Goal: Transaction & Acquisition: Purchase product/service

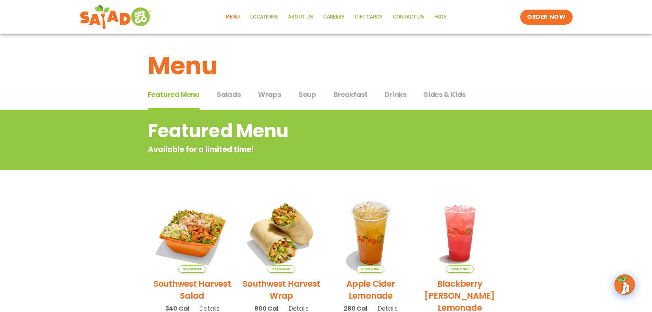
click at [359, 101] on button "Breakfast Breakfast" at bounding box center [350, 99] width 34 height 21
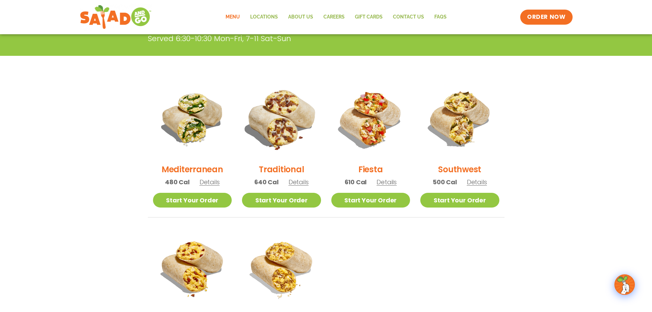
scroll to position [171, 0]
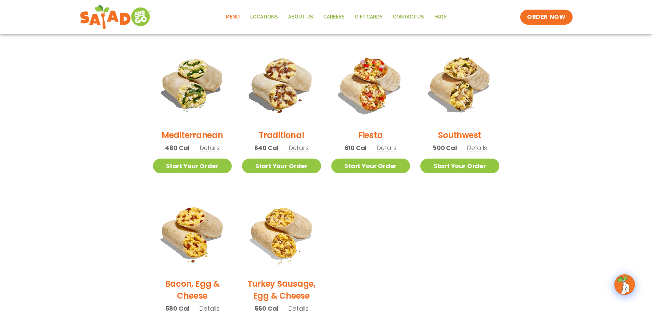
click at [372, 130] on h2 "Fiesta" at bounding box center [370, 135] width 25 height 12
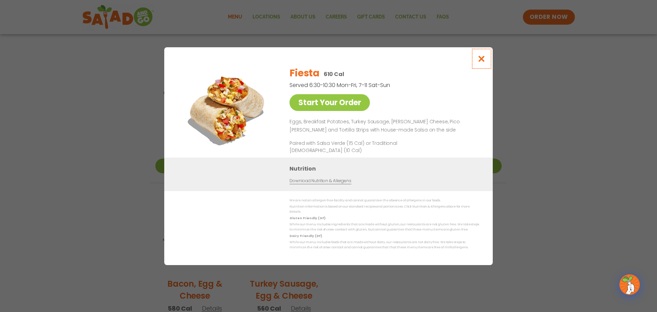
click at [482, 62] on icon "Close modal" at bounding box center [481, 58] width 9 height 7
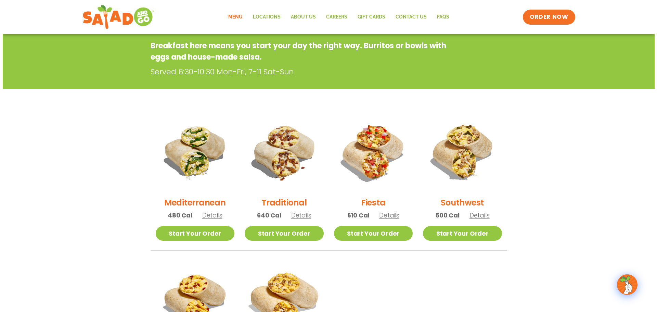
scroll to position [103, 0]
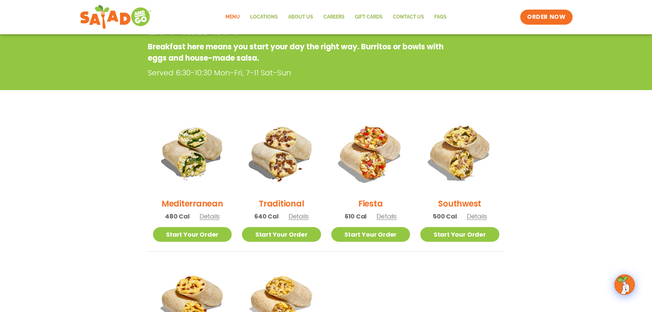
click at [285, 206] on h2 "Traditional" at bounding box center [281, 203] width 45 height 12
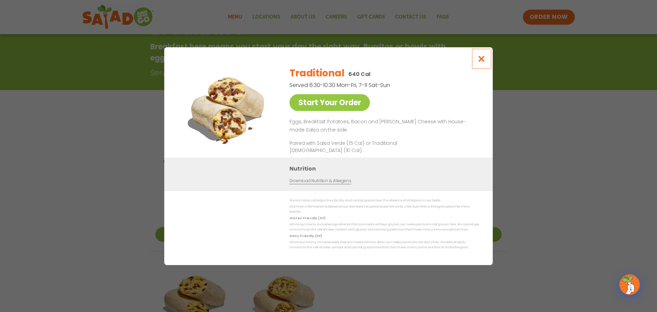
click at [480, 62] on icon "Close modal" at bounding box center [481, 58] width 9 height 7
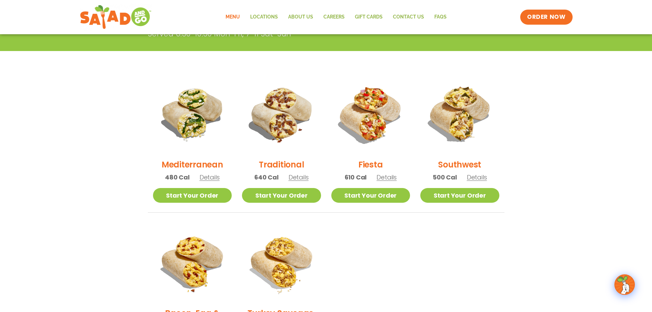
scroll to position [114, 0]
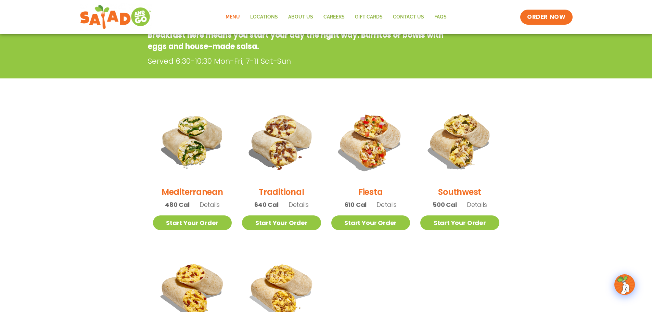
click at [466, 189] on h2 "Southwest" at bounding box center [459, 192] width 43 height 12
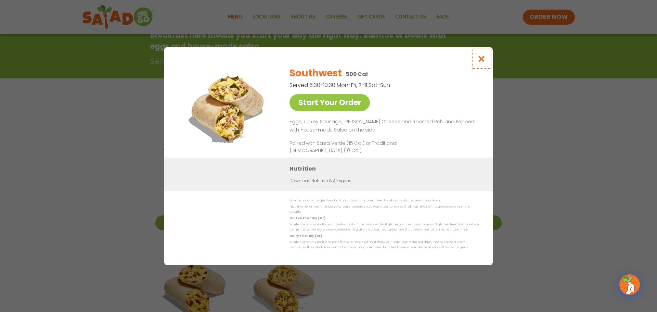
click at [487, 63] on button "Close modal" at bounding box center [481, 58] width 22 height 23
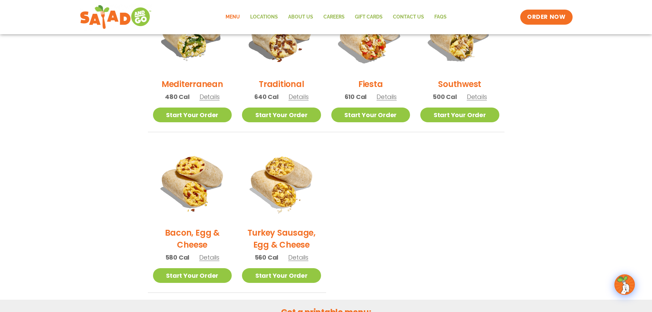
scroll to position [148, 0]
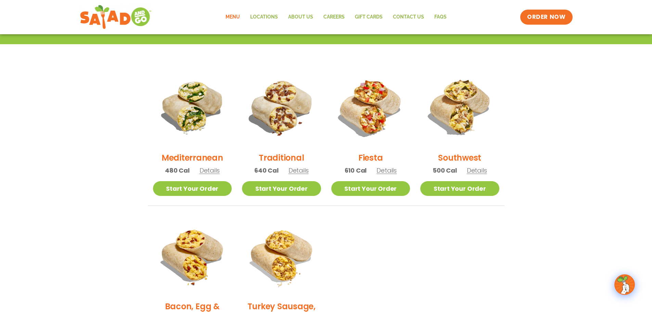
click at [199, 156] on h2 "Mediterranean" at bounding box center [192, 158] width 62 height 12
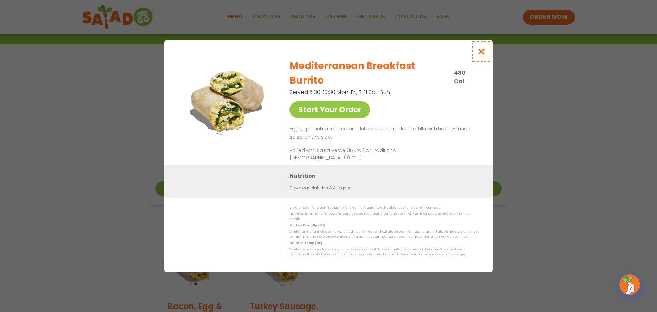
click at [476, 62] on button "Close modal" at bounding box center [481, 51] width 22 height 23
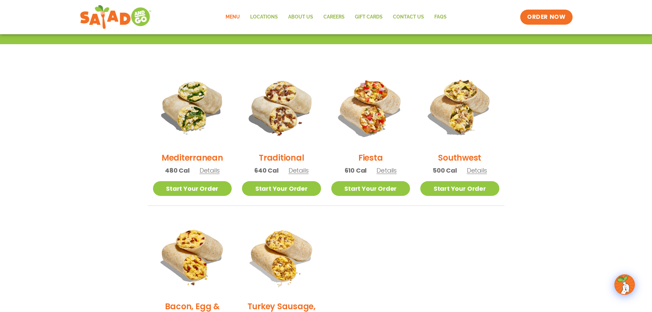
click at [365, 155] on h2 "Fiesta" at bounding box center [370, 158] width 25 height 12
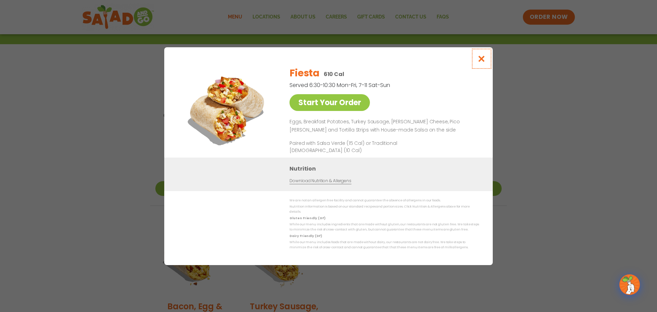
click at [484, 61] on icon "Close modal" at bounding box center [481, 58] width 9 height 7
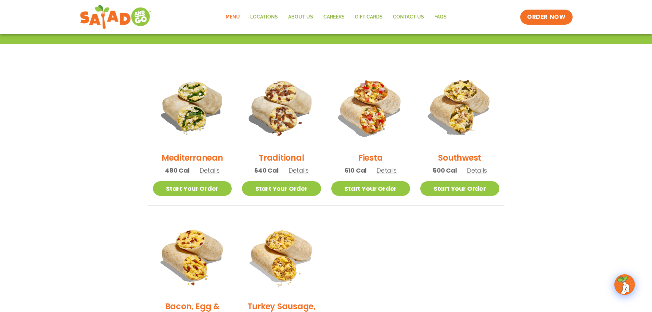
click at [289, 155] on h2 "Traditional" at bounding box center [281, 158] width 45 height 12
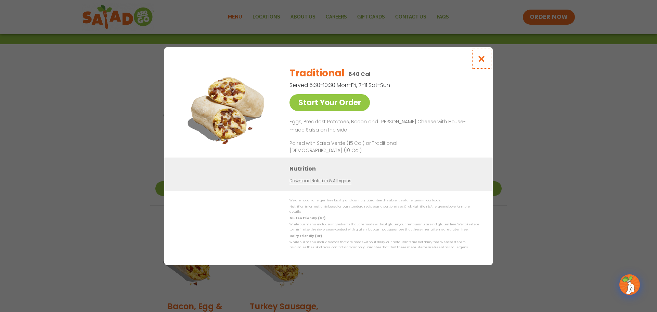
click at [480, 60] on icon "Close modal" at bounding box center [481, 58] width 9 height 7
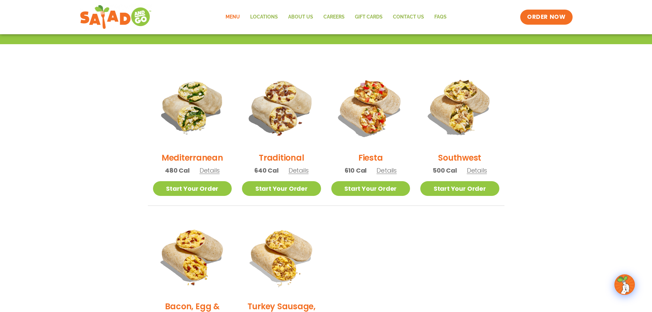
click at [371, 160] on h2 "Fiesta" at bounding box center [370, 158] width 25 height 12
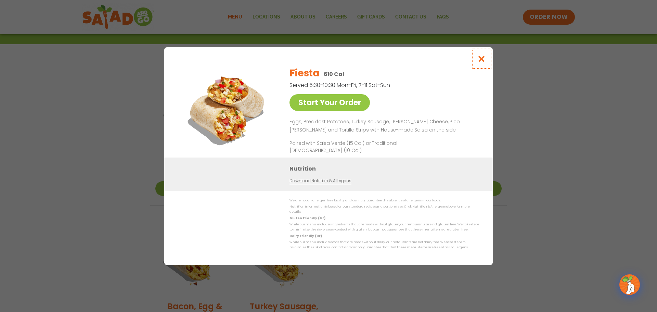
click at [483, 61] on icon "Close modal" at bounding box center [481, 58] width 9 height 7
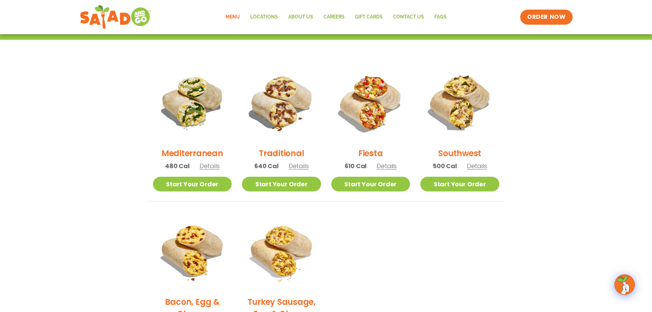
scroll to position [114, 0]
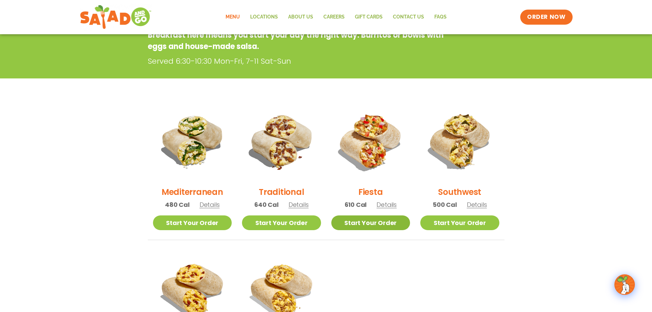
click at [381, 223] on link "Start Your Order" at bounding box center [370, 222] width 79 height 15
